Goal: Contribute content

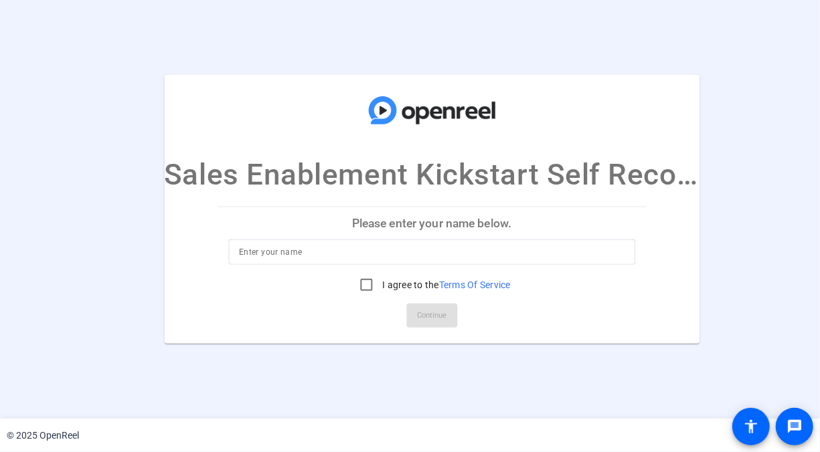
click at [282, 250] on input at bounding box center [431, 252] width 385 height 16
type input "[PERSON_NAME]"
click at [365, 285] on input "I agree to the Terms Of Service" at bounding box center [366, 285] width 27 height 27
checkbox input "true"
click at [431, 316] on span "Continue" at bounding box center [431, 316] width 29 height 20
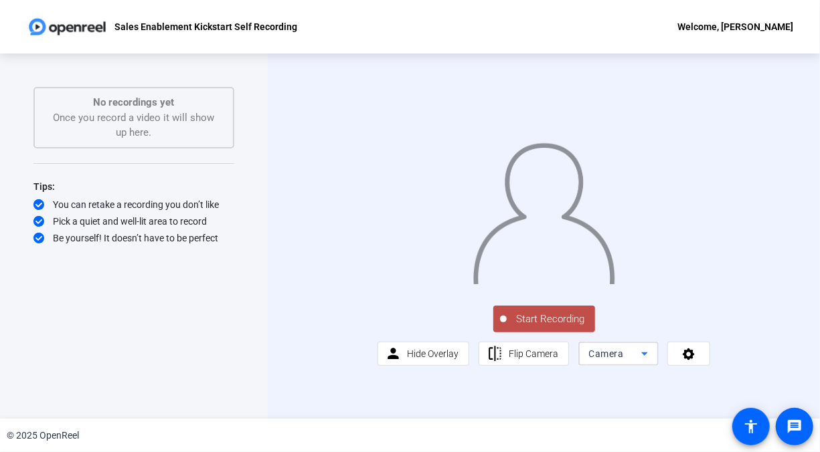
click at [640, 362] on icon at bounding box center [644, 354] width 16 height 16
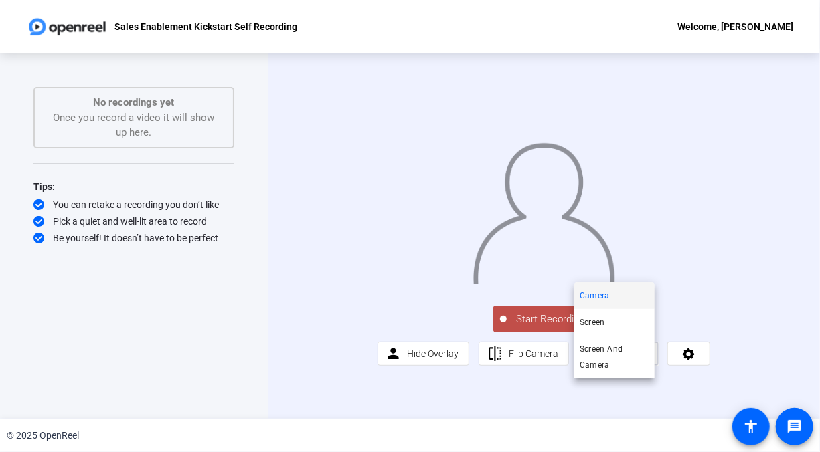
click at [640, 393] on div at bounding box center [410, 226] width 820 height 452
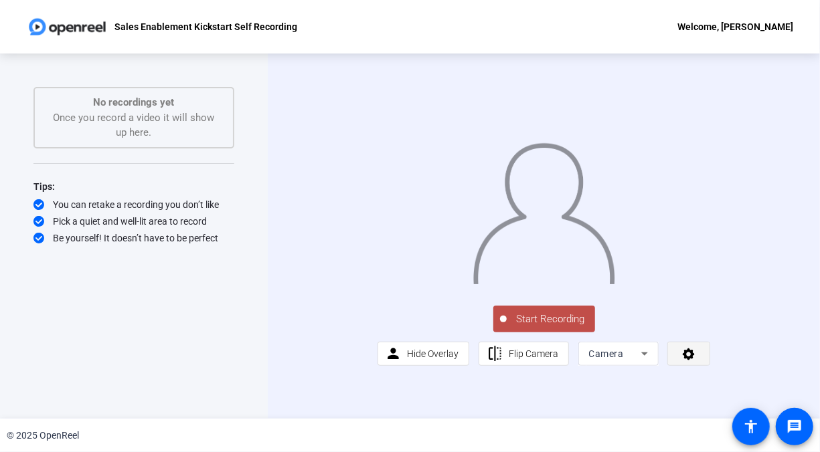
click at [683, 361] on icon at bounding box center [689, 355] width 12 height 12
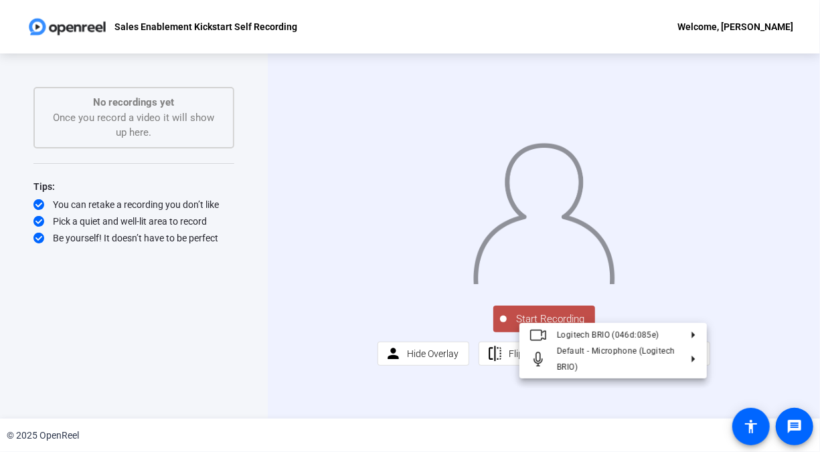
click at [682, 395] on div at bounding box center [410, 226] width 820 height 452
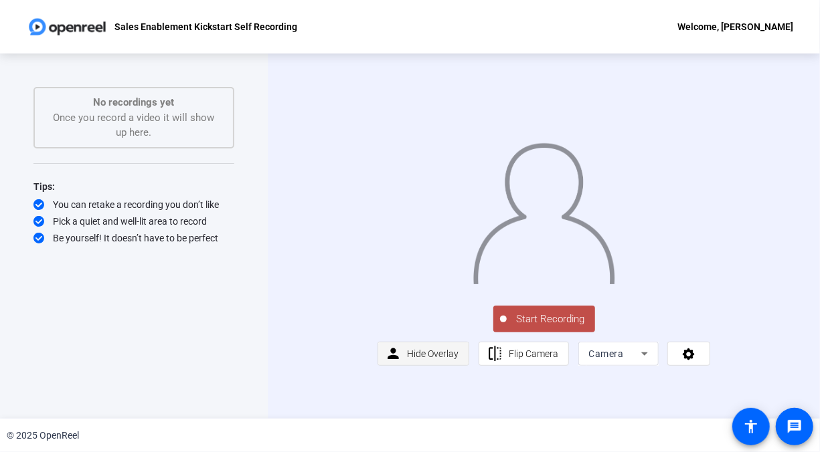
click at [437, 359] on span "Hide Overlay" at bounding box center [433, 354] width 52 height 11
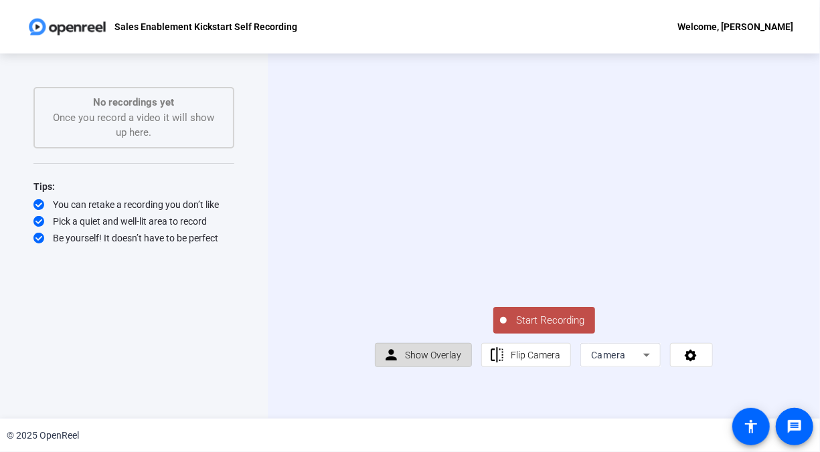
click at [437, 361] on span "Show Overlay" at bounding box center [433, 355] width 56 height 11
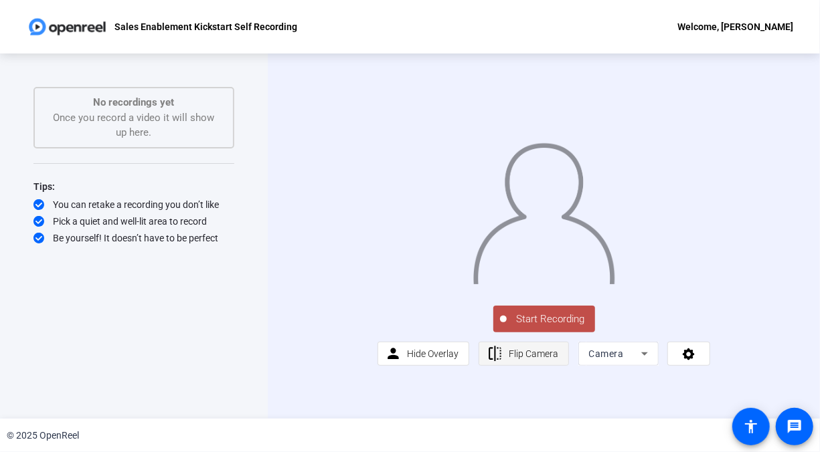
click at [537, 359] on span "Flip Camera" at bounding box center [534, 354] width 50 height 11
click at [530, 327] on span "Start Recording" at bounding box center [551, 319] width 88 height 15
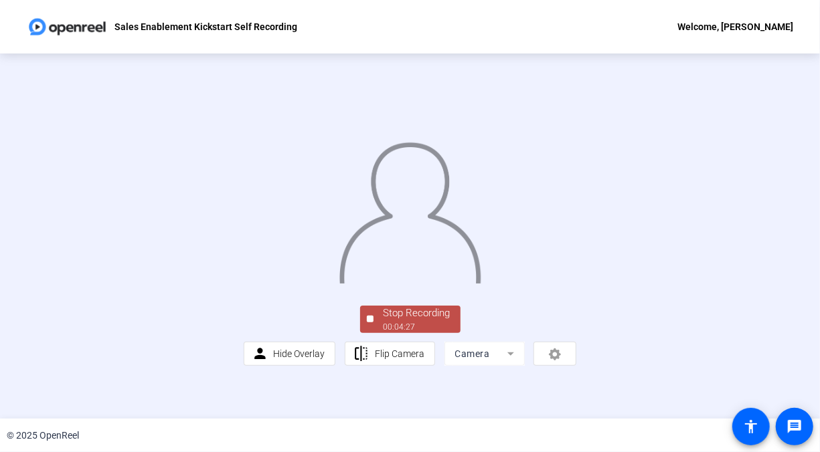
click at [414, 321] on div "Stop Recording" at bounding box center [416, 313] width 67 height 15
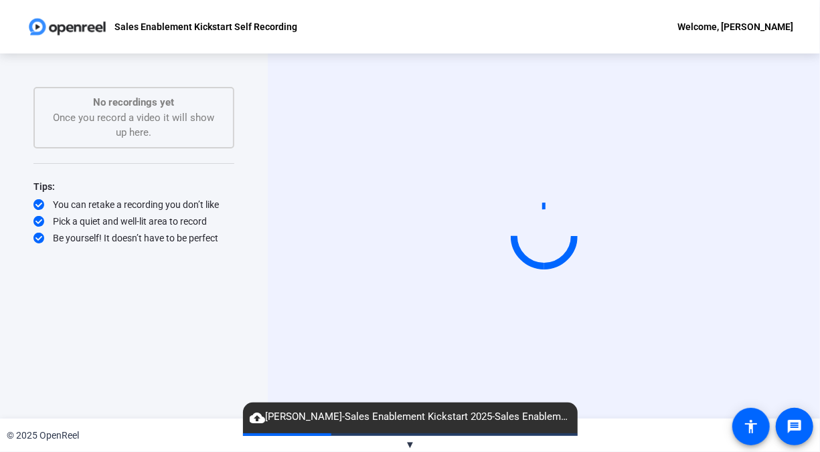
click at [410, 446] on span "▼" at bounding box center [410, 445] width 10 height 12
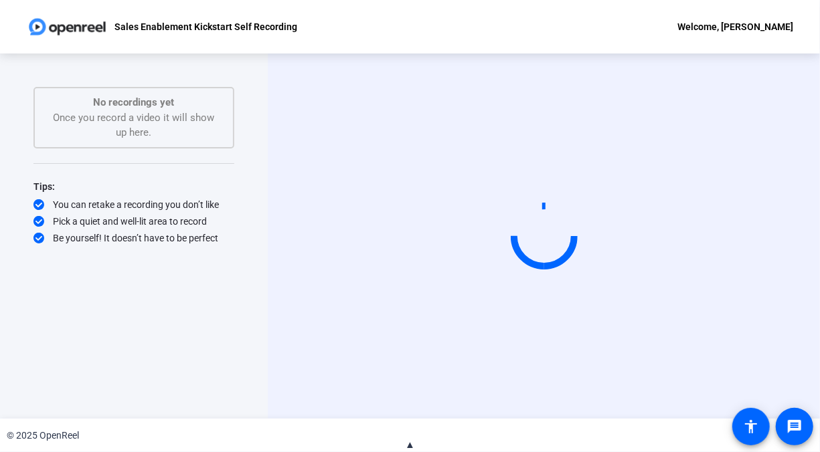
click at [410, 446] on span "▲" at bounding box center [410, 445] width 10 height 12
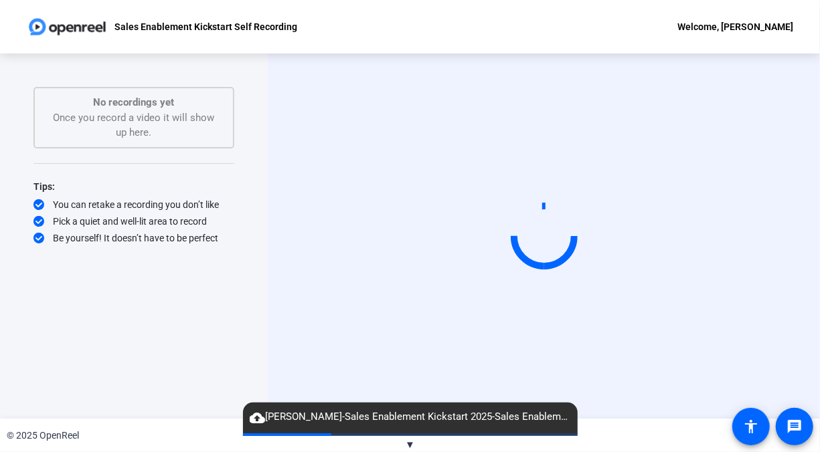
click at [410, 444] on span "▼" at bounding box center [410, 445] width 10 height 12
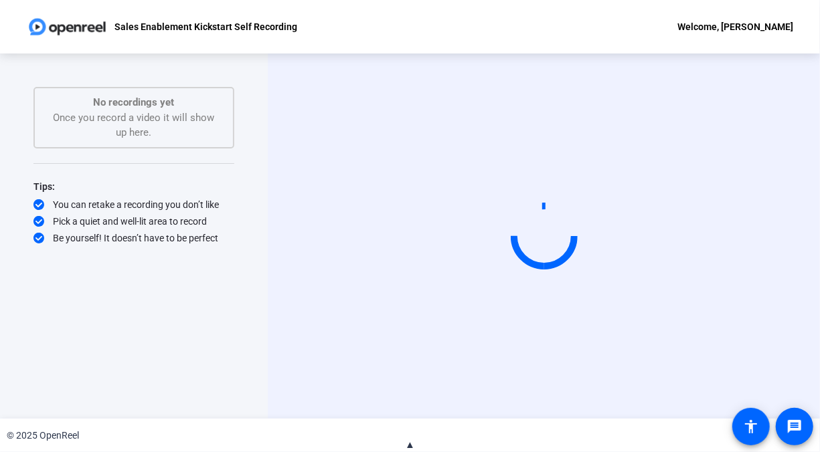
click at [256, 288] on div "Start Recording No recordings yet Once you record a video it will show up here.…" at bounding box center [134, 236] width 268 height 365
